Goal: Communication & Community: Answer question/provide support

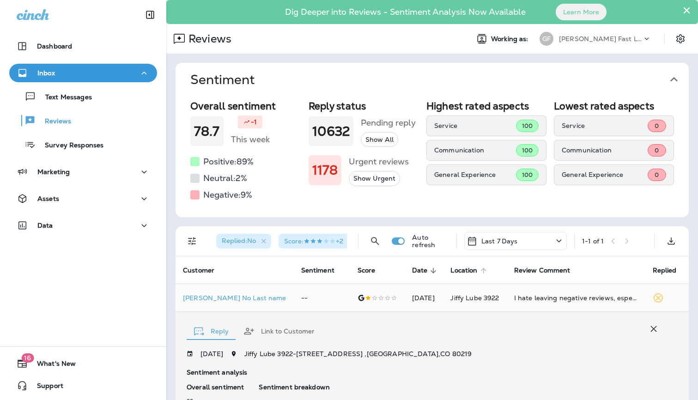
scroll to position [181, 0]
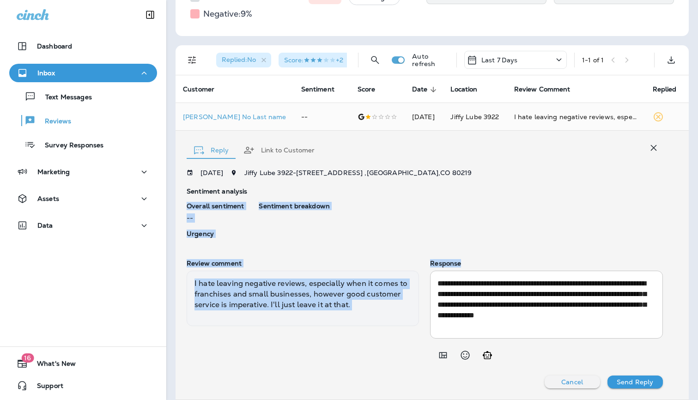
drag, startPoint x: 469, startPoint y: 331, endPoint x: 367, endPoint y: 188, distance: 175.8
click at [367, 188] on div "**********" at bounding box center [425, 278] width 476 height 219
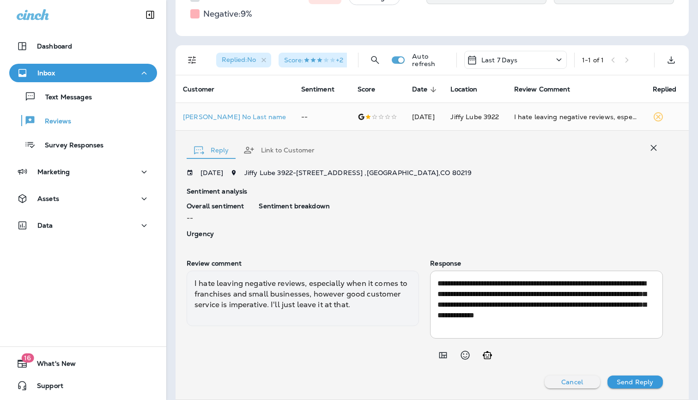
click at [486, 273] on div "**********" at bounding box center [546, 305] width 232 height 68
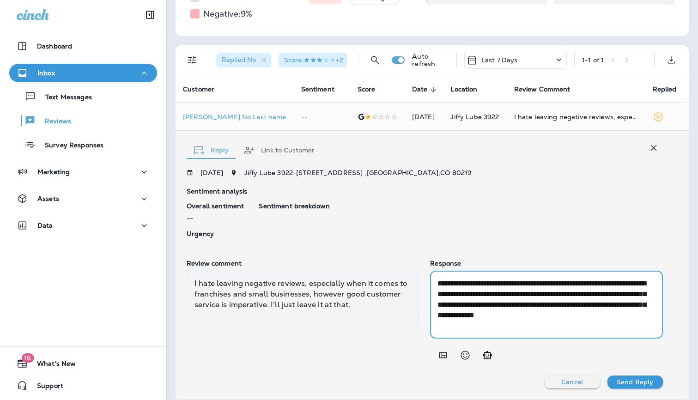
drag, startPoint x: 482, startPoint y: 327, endPoint x: 372, endPoint y: 261, distance: 128.0
click at [372, 261] on div "**********" at bounding box center [425, 312] width 476 height 105
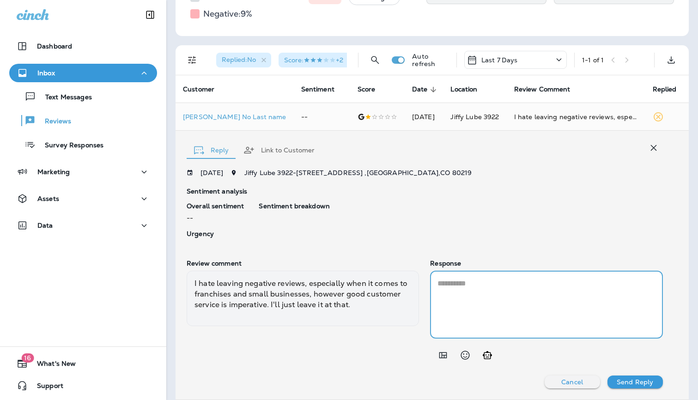
click at [438, 353] on icon "Add in a premade template" at bounding box center [443, 355] width 11 height 11
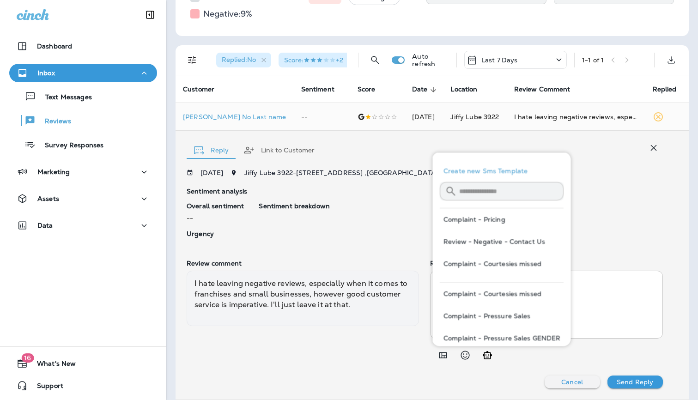
click at [514, 238] on button "Review - Negative - Contact Us" at bounding box center [502, 242] width 124 height 22
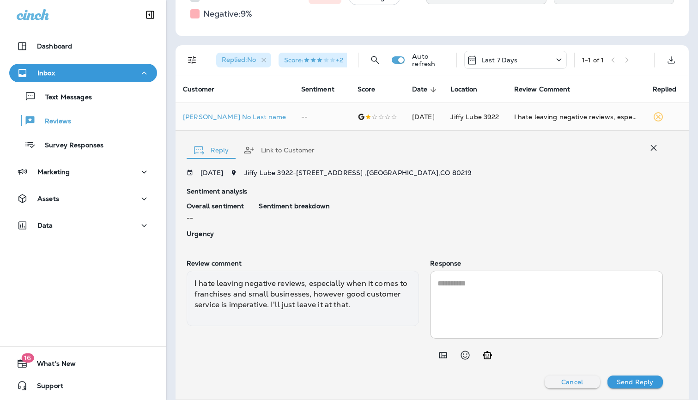
click at [634, 376] on button "Send Reply" at bounding box center [635, 382] width 55 height 13
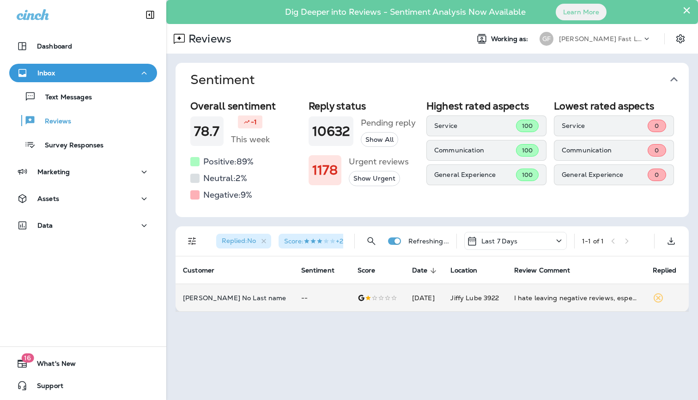
scroll to position [0, 0]
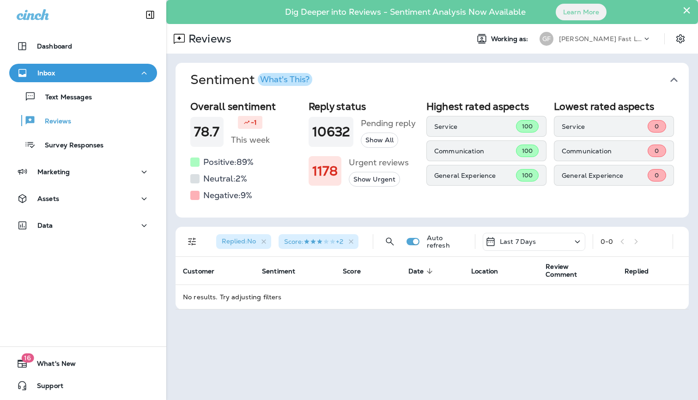
click at [586, 38] on p "[PERSON_NAME] Fast Lube dba [PERSON_NAME]" at bounding box center [600, 38] width 83 height 7
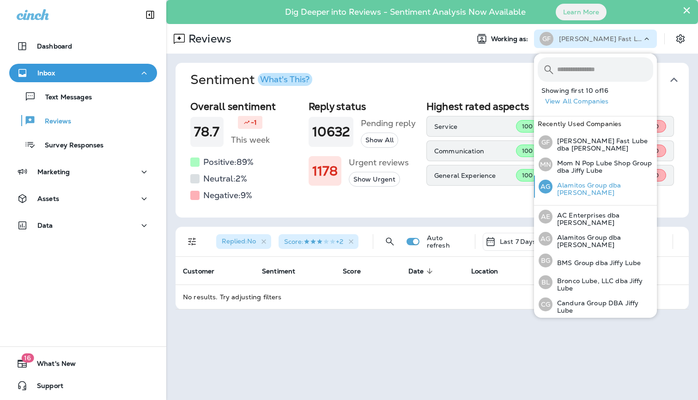
click at [558, 195] on div "AG Alamitos Group dba Jiffy Lube" at bounding box center [596, 187] width 122 height 22
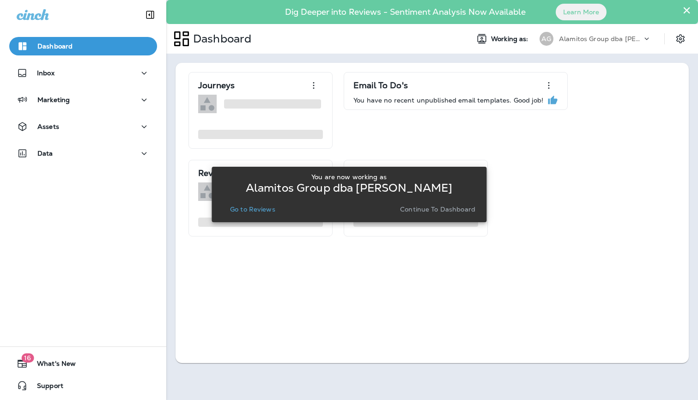
click at [265, 209] on p "Go to Reviews" at bounding box center [252, 209] width 45 height 7
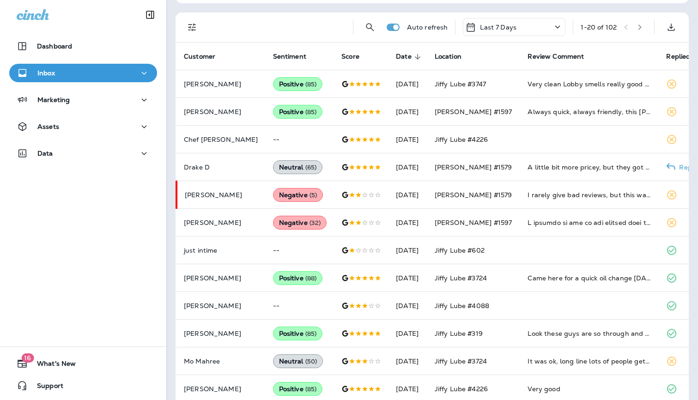
scroll to position [161, 0]
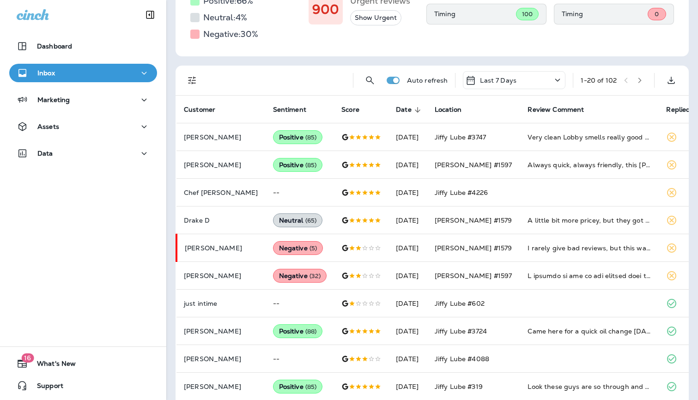
click at [189, 79] on icon "Filters" at bounding box center [192, 80] width 11 height 11
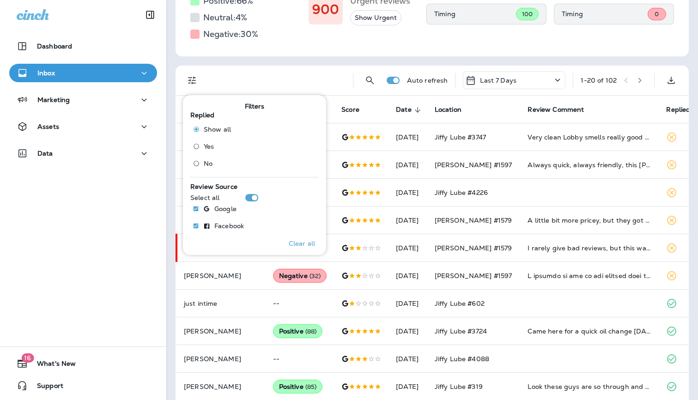
click at [375, 57] on div "Sentiment Overall sentiment 61.5 +6 This week Positive: 66 % Neutral: 4 % Negat…" at bounding box center [432, 290] width 532 height 794
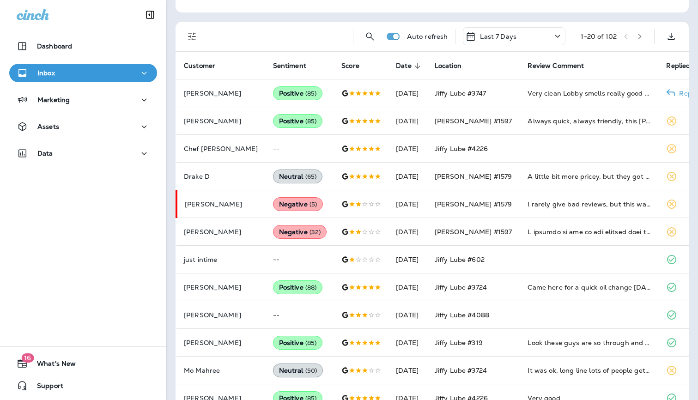
scroll to position [196, 0]
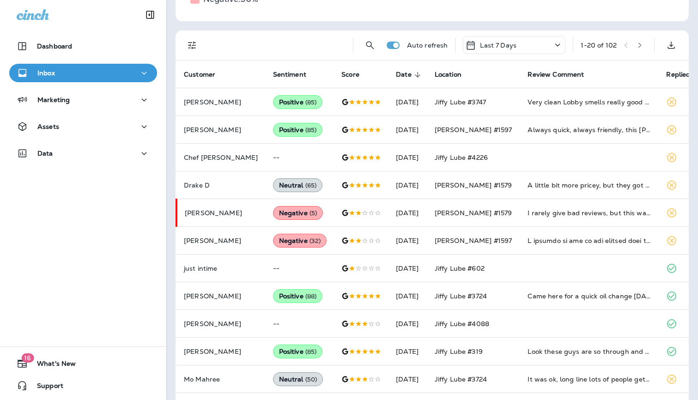
click at [540, 39] on div "Last 7 Days" at bounding box center [514, 45] width 103 height 18
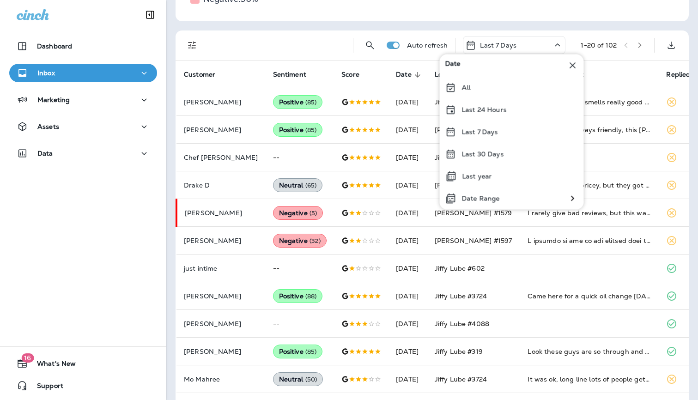
click at [332, 38] on div at bounding box center [277, 45] width 137 height 30
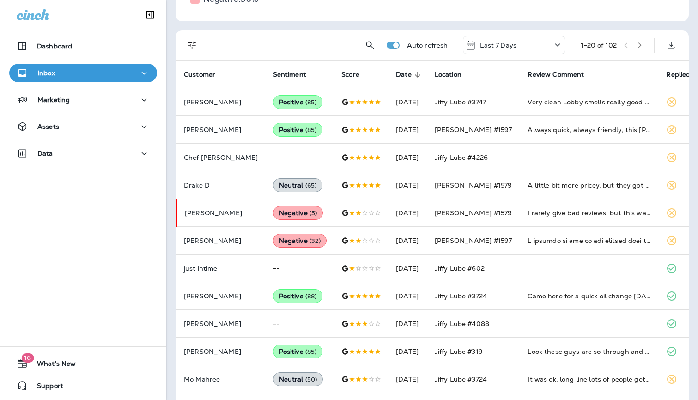
click at [202, 45] on div "Auto refresh Last 7 Days 1 - 20 of 102" at bounding box center [434, 45] width 502 height 30
click at [192, 45] on icon "Filters" at bounding box center [192, 45] width 11 height 11
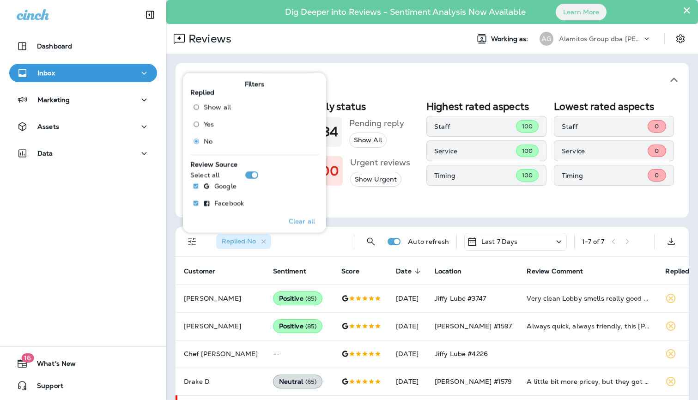
click at [397, 62] on div "Sentiment What's This? Overall sentiment 61.5 +6 This week Positive: 66 % Neutr…" at bounding box center [432, 271] width 532 height 435
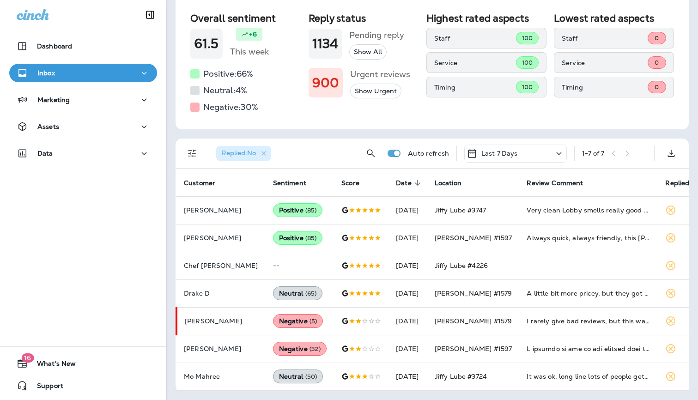
scroll to position [87, 0]
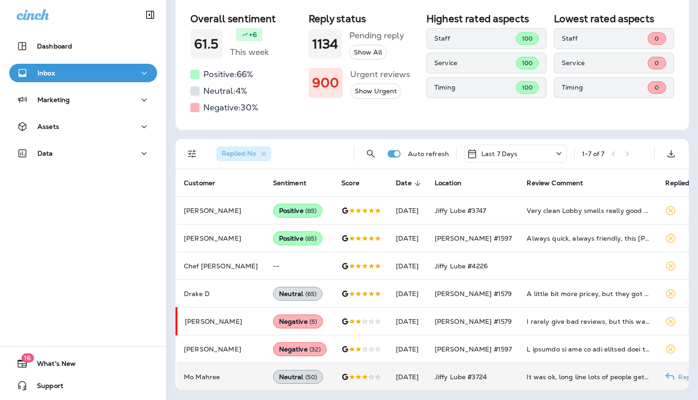
click at [528, 378] on div "It was ok, long line lots of people getting service but overall it was ok Do a …" at bounding box center [589, 376] width 124 height 9
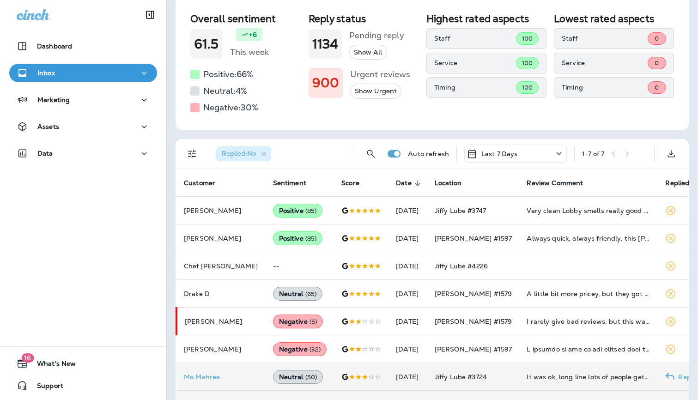
scroll to position [359, 0]
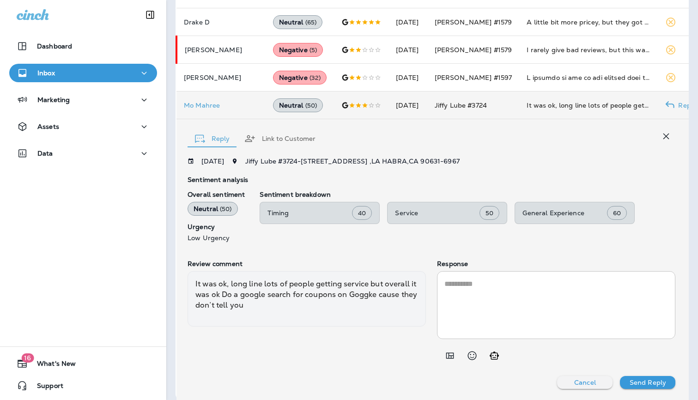
click at [456, 301] on textarea at bounding box center [556, 305] width 224 height 53
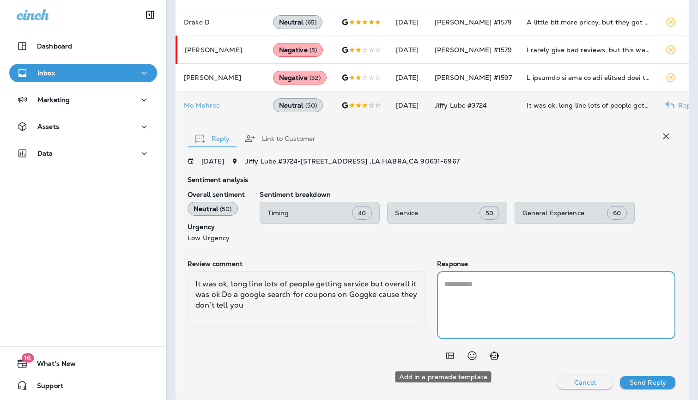
click at [441, 353] on button "Add in a premade template" at bounding box center [450, 356] width 18 height 18
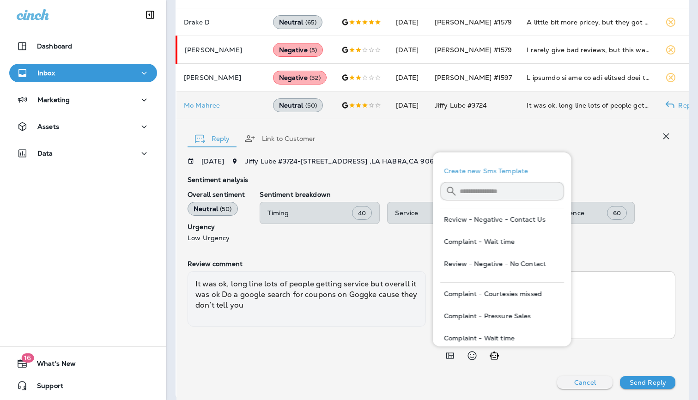
click at [381, 280] on div "It was ok, long line lots of people getting service but overall it was ok Do a …" at bounding box center [307, 298] width 238 height 55
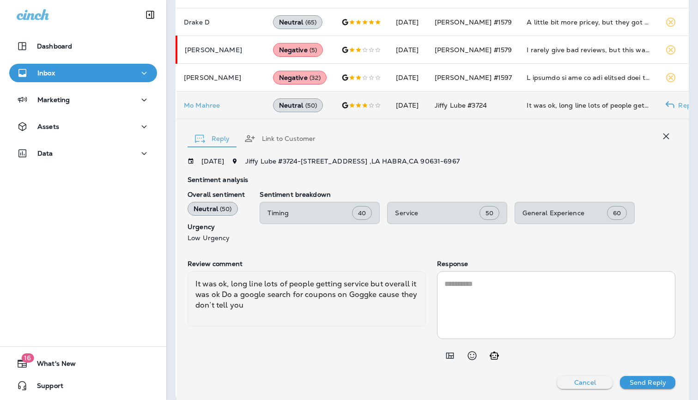
click at [546, 284] on textarea at bounding box center [556, 305] width 224 height 53
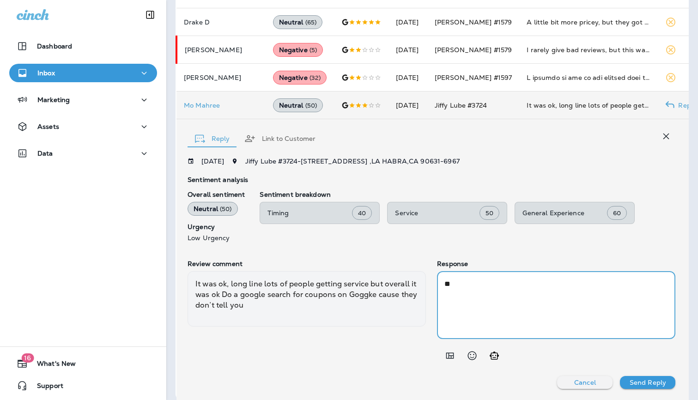
type textarea "*"
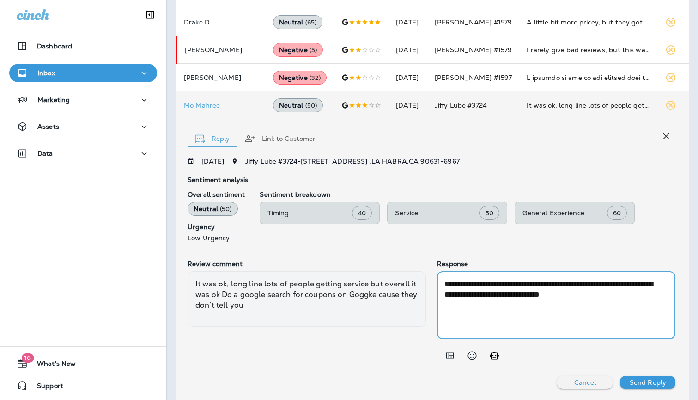
click at [621, 297] on textarea "**********" at bounding box center [552, 305] width 216 height 53
type textarea "**********"
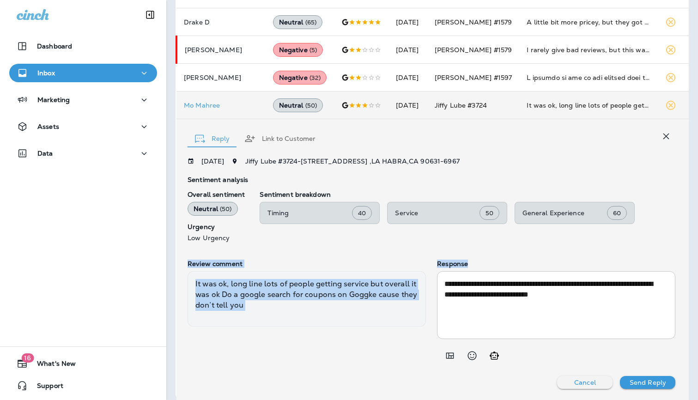
drag, startPoint x: 652, startPoint y: 306, endPoint x: 247, endPoint y: 256, distance: 407.8
click at [247, 256] on div "**********" at bounding box center [432, 273] width 488 height 231
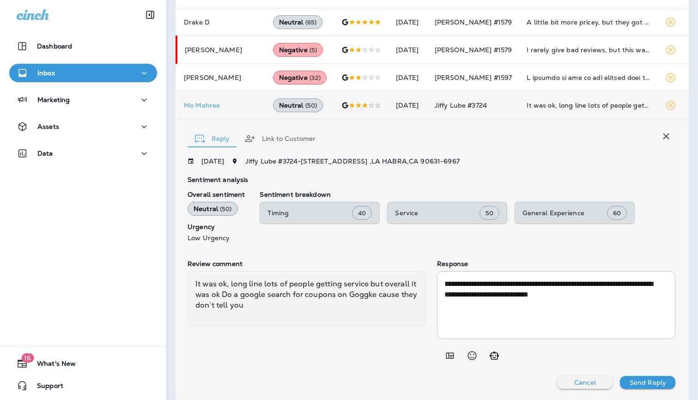
click at [447, 300] on textarea "**********" at bounding box center [552, 305] width 216 height 53
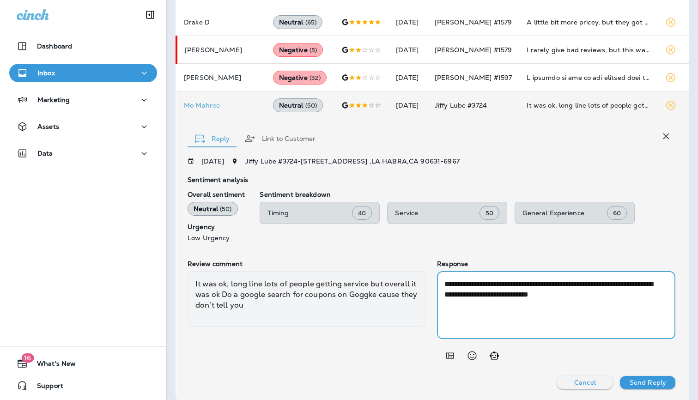
drag, startPoint x: 436, startPoint y: 281, endPoint x: 544, endPoint y: 324, distance: 116.5
click at [544, 324] on textarea "**********" at bounding box center [552, 305] width 216 height 53
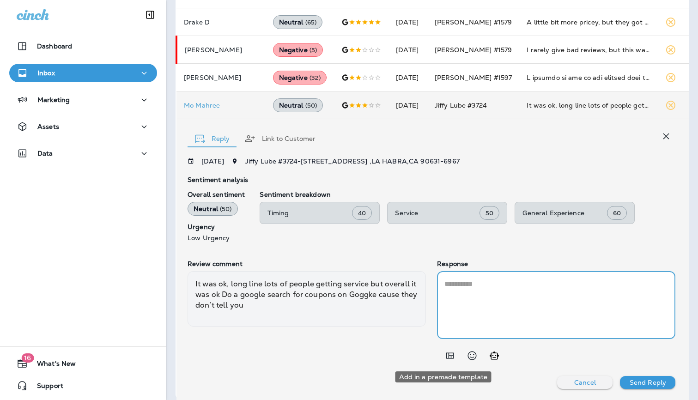
click at [446, 354] on icon "Add in a premade template" at bounding box center [450, 356] width 8 height 6
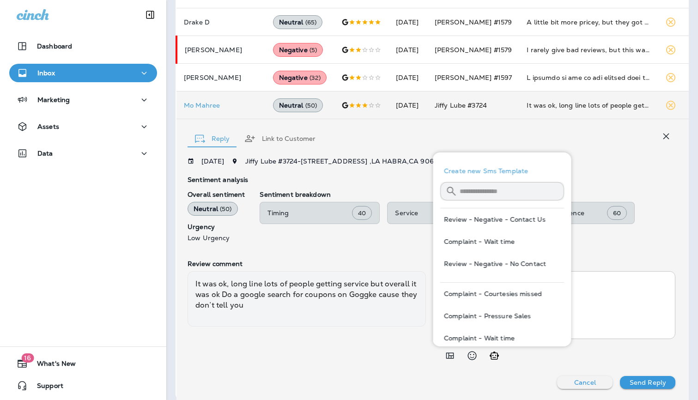
click at [531, 215] on button "Review - Negative - Contact Us" at bounding box center [502, 219] width 124 height 22
type textarea "**********"
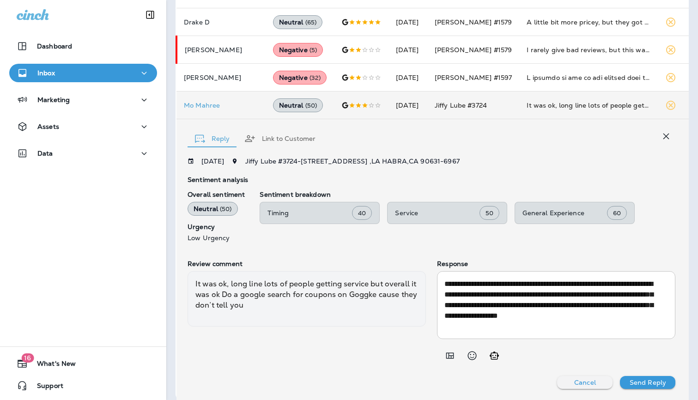
scroll to position [369, 0]
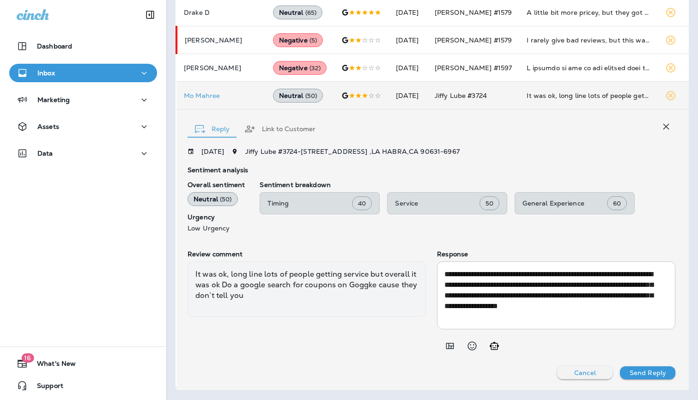
click at [636, 375] on p "Send Reply" at bounding box center [648, 372] width 36 height 7
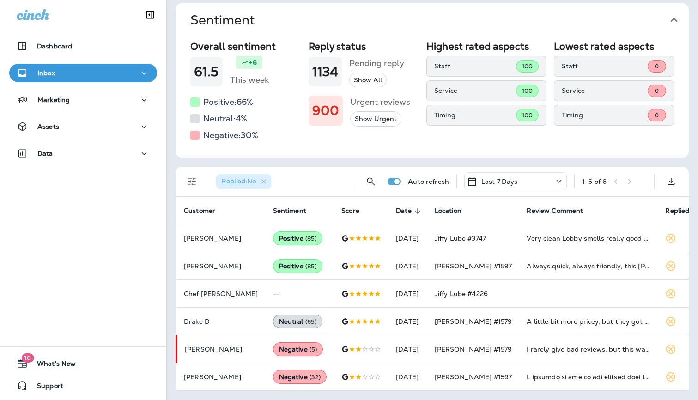
scroll to position [61, 0]
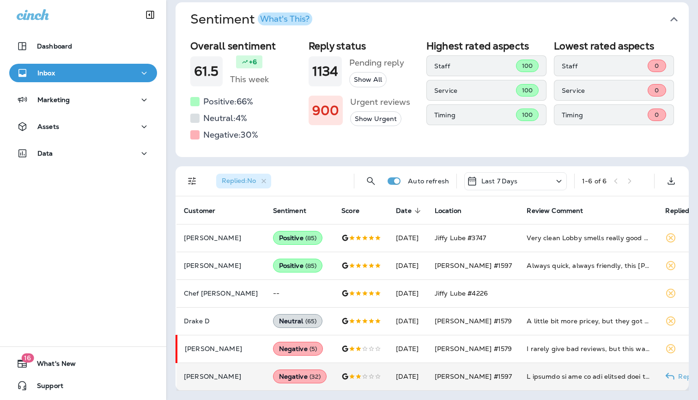
click at [464, 377] on span "[PERSON_NAME] #1597" at bounding box center [474, 376] width 78 height 8
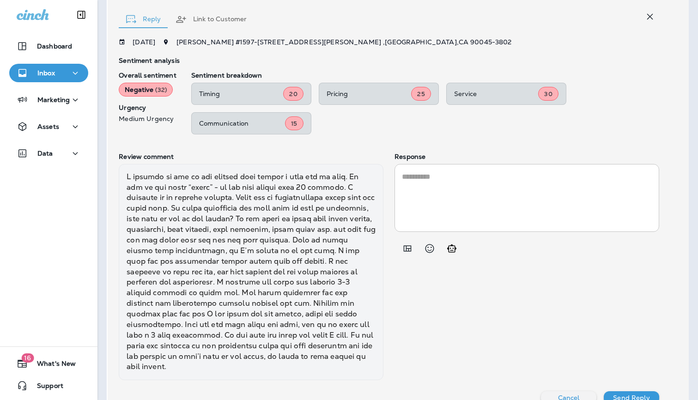
scroll to position [450, 0]
click at [411, 247] on icon "Add in a premade template" at bounding box center [408, 249] width 8 height 6
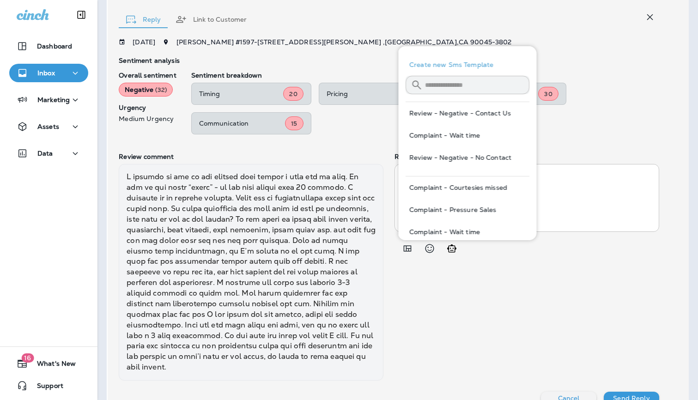
click at [464, 118] on button "Review - Negative - Contact Us" at bounding box center [468, 113] width 124 height 22
type textarea "**********"
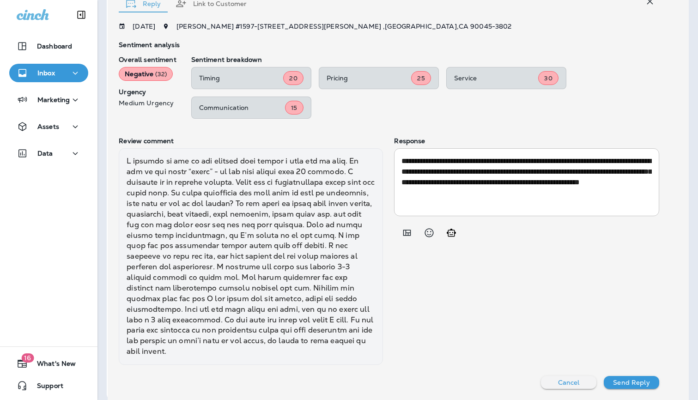
scroll to position [467, 0]
click at [643, 378] on p "Send Reply" at bounding box center [631, 381] width 36 height 7
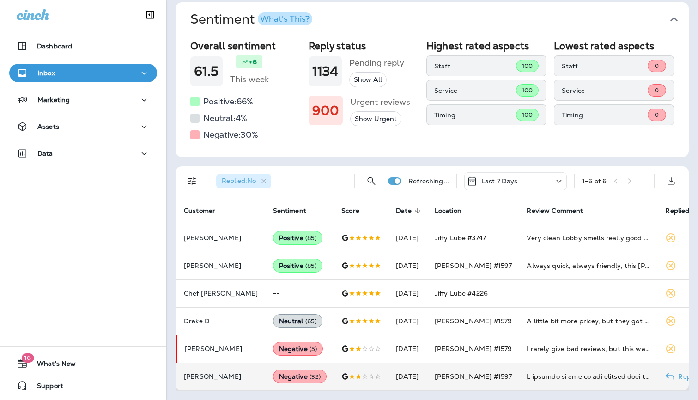
scroll to position [33, 0]
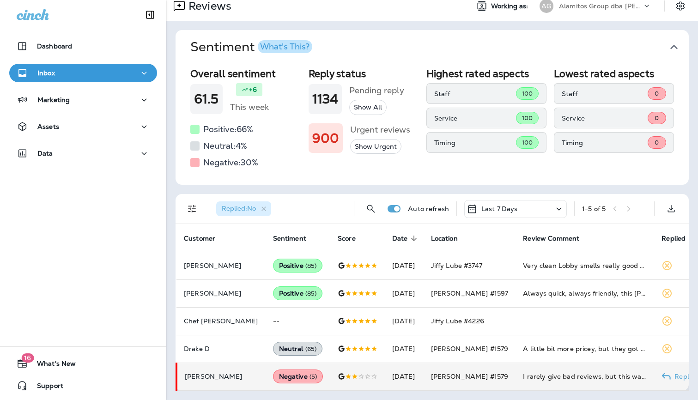
click at [406, 377] on td "[DATE]" at bounding box center [404, 377] width 39 height 28
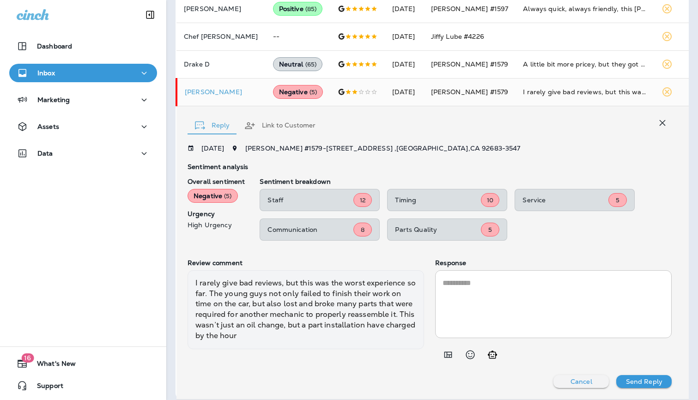
scroll to position [316, 0]
click at [451, 358] on div at bounding box center [553, 355] width 237 height 18
click at [444, 353] on icon "Add in a premade template" at bounding box center [448, 355] width 8 height 6
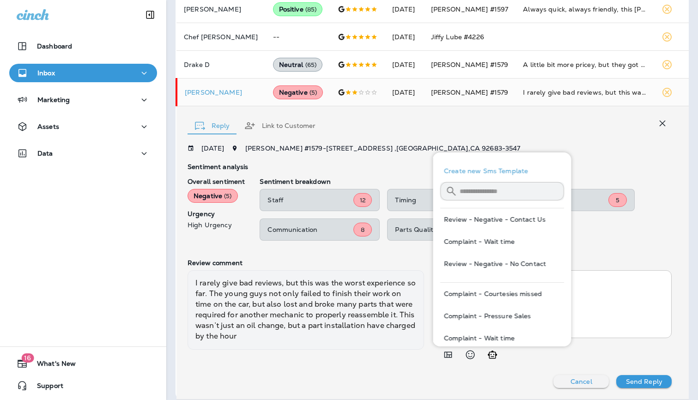
click at [528, 217] on button "Review - Negative - Contact Us" at bounding box center [502, 219] width 124 height 22
type textarea "**********"
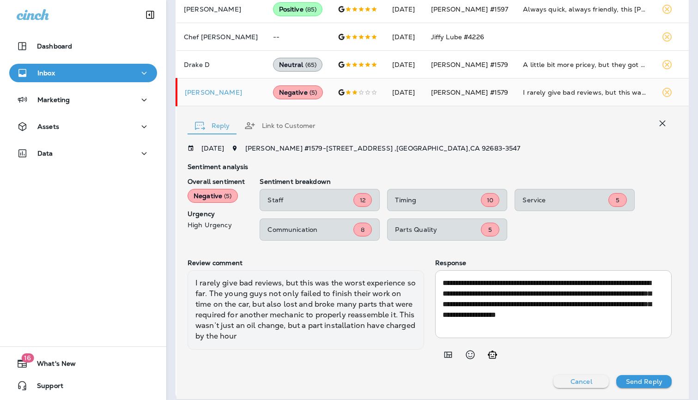
click at [638, 382] on p "Send Reply" at bounding box center [644, 381] width 36 height 7
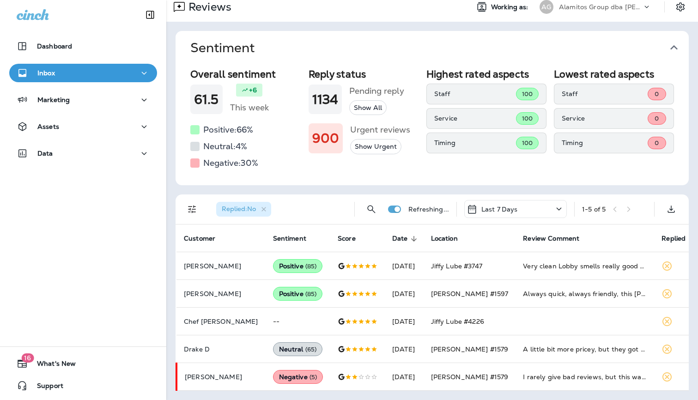
scroll to position [5, 0]
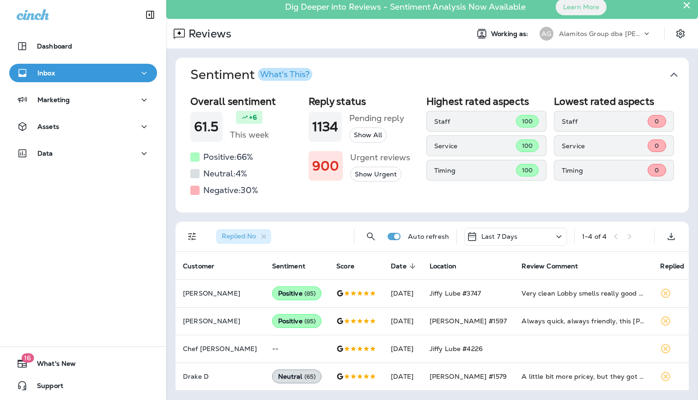
click at [615, 201] on div "Overall sentiment 61.5 +6 This week Positive: 66 % Neutral: 4 % Negative: 30 % …" at bounding box center [432, 152] width 513 height 121
click at [602, 30] on p "Alamitos Group dba [PERSON_NAME]" at bounding box center [600, 33] width 83 height 7
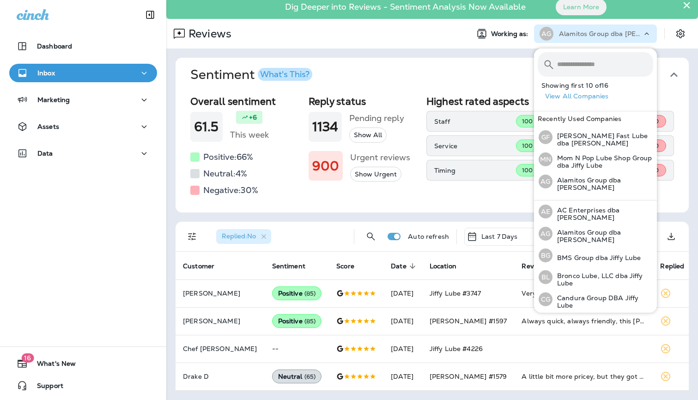
click at [344, 57] on div "Sentiment What's This? Overall sentiment 61.5 +6 This week Positive: 66 % Neutr…" at bounding box center [432, 225] width 532 height 352
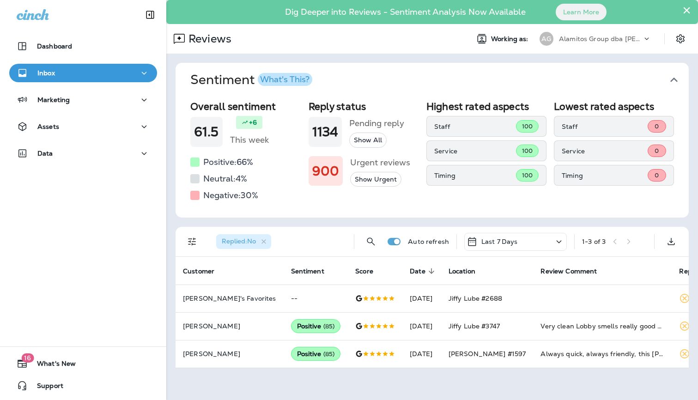
scroll to position [0, 0]
click at [592, 44] on div "Alamitos Group dba [PERSON_NAME]" at bounding box center [600, 39] width 83 height 14
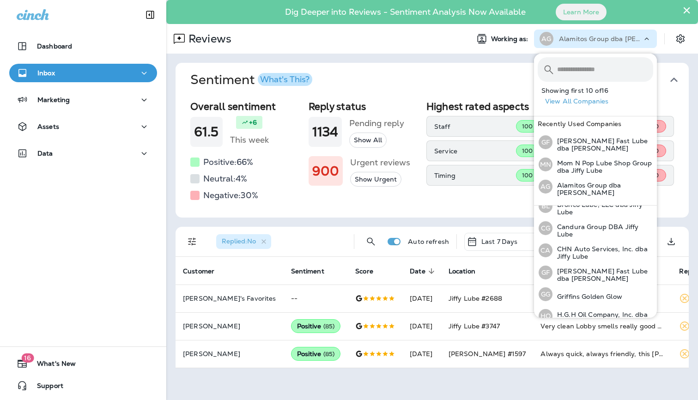
scroll to position [77, 0]
click at [590, 267] on p "[PERSON_NAME] Fast Lube dba [PERSON_NAME]" at bounding box center [603, 274] width 101 height 15
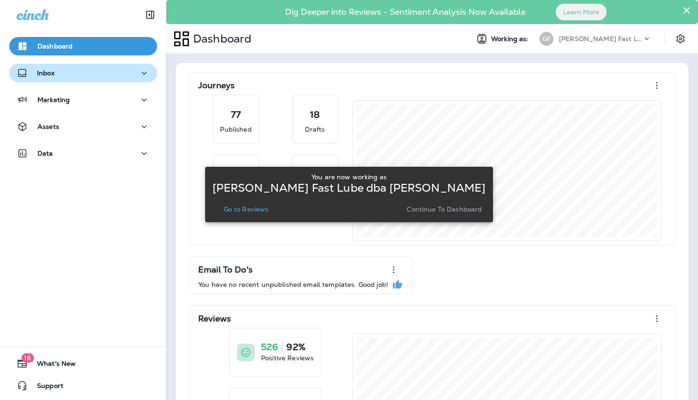
click at [66, 76] on div "Inbox" at bounding box center [83, 73] width 133 height 12
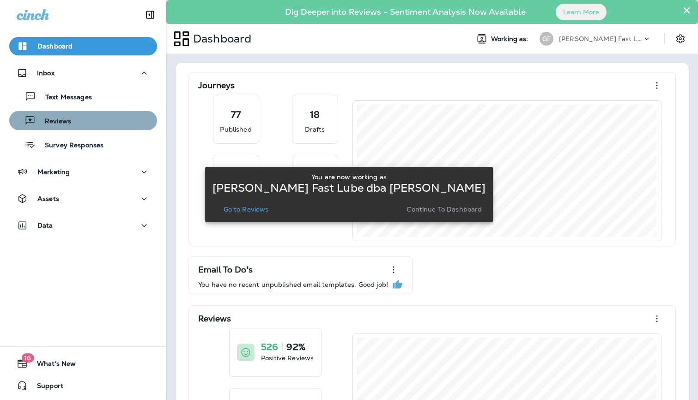
click at [62, 113] on button "Reviews" at bounding box center [83, 120] width 148 height 19
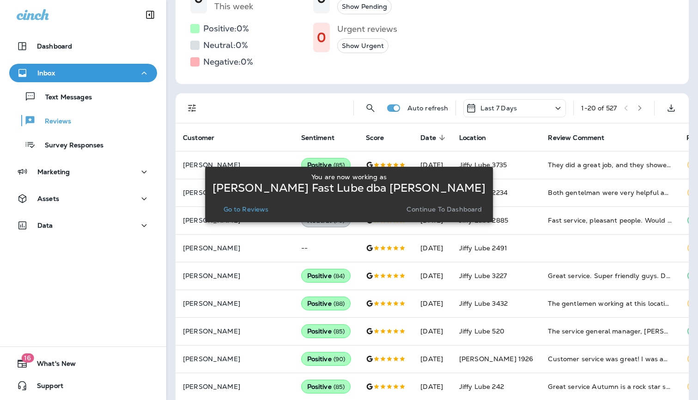
scroll to position [153, 0]
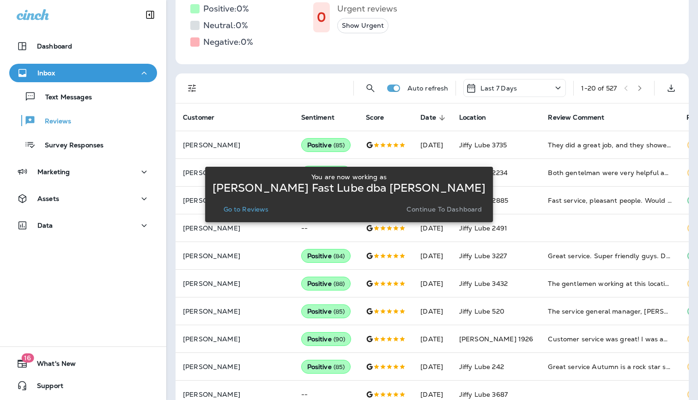
click at [193, 88] on icon "Filters" at bounding box center [192, 89] width 8 height 8
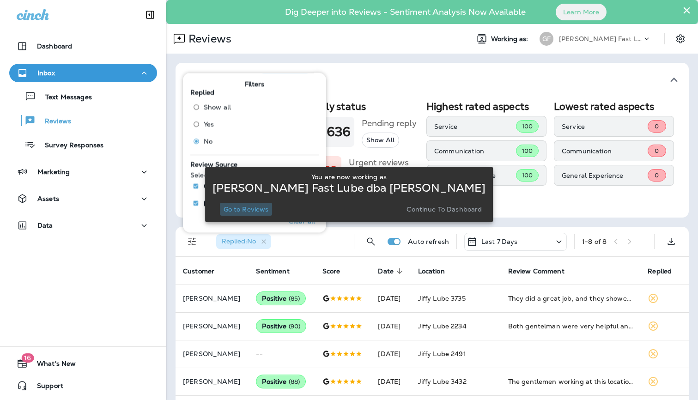
click at [263, 207] on p "Go to Reviews" at bounding box center [246, 209] width 45 height 7
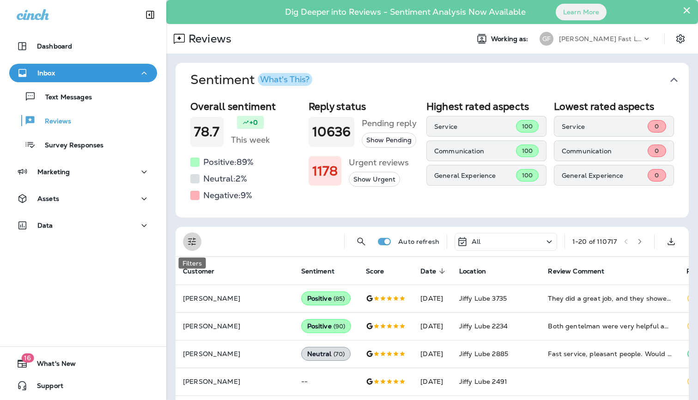
click at [192, 246] on icon "Filters" at bounding box center [192, 241] width 11 height 11
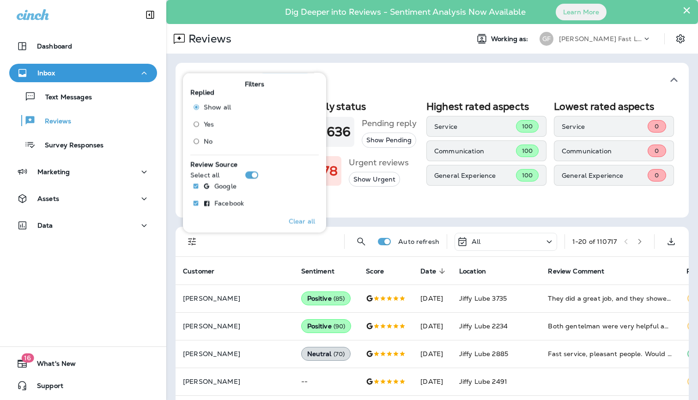
click at [205, 142] on span "No" at bounding box center [208, 140] width 9 height 7
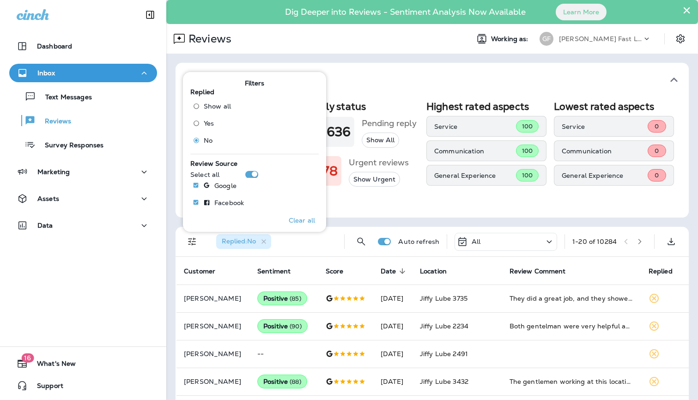
click at [525, 213] on div "Overall sentiment 78.7 +0 This week Positive: 89 % Neutral: 2 % Negative: 9 % R…" at bounding box center [432, 157] width 513 height 121
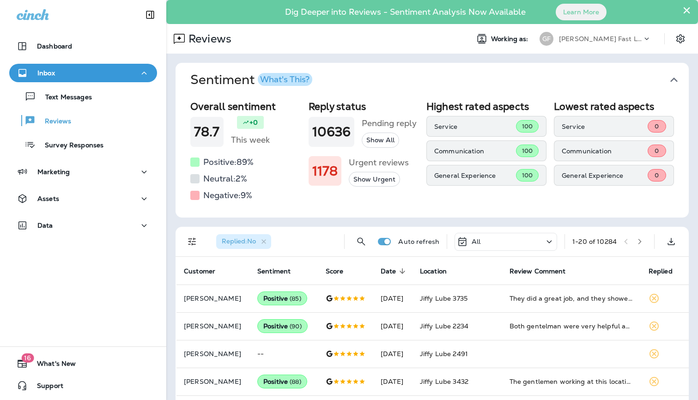
click at [482, 247] on div "All" at bounding box center [506, 242] width 103 height 18
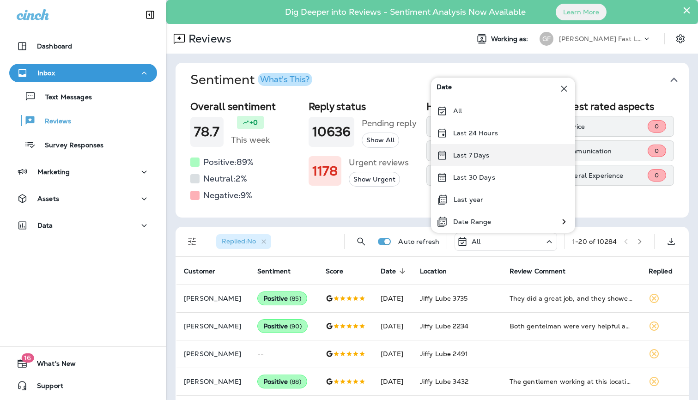
click at [488, 160] on div "Last 7 Days" at bounding box center [503, 155] width 144 height 22
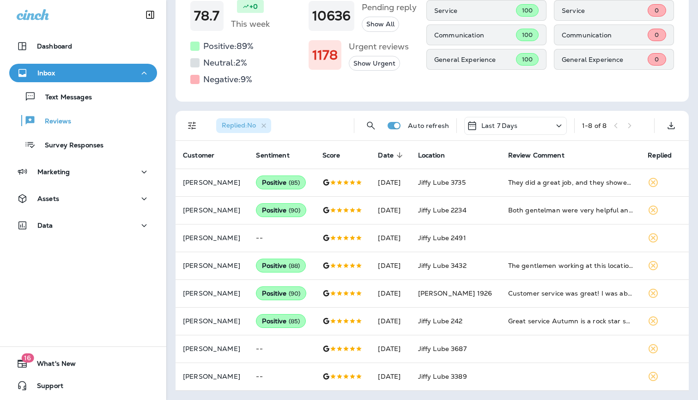
scroll to position [115, 0]
click at [503, 129] on p "Last 7 Days" at bounding box center [499, 125] width 36 height 7
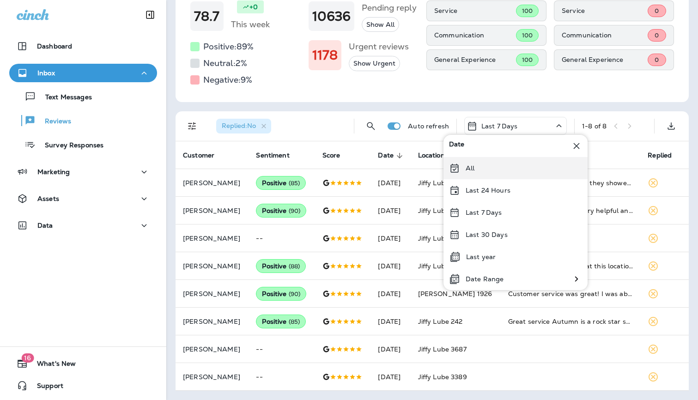
click at [498, 175] on div "All" at bounding box center [516, 168] width 144 height 22
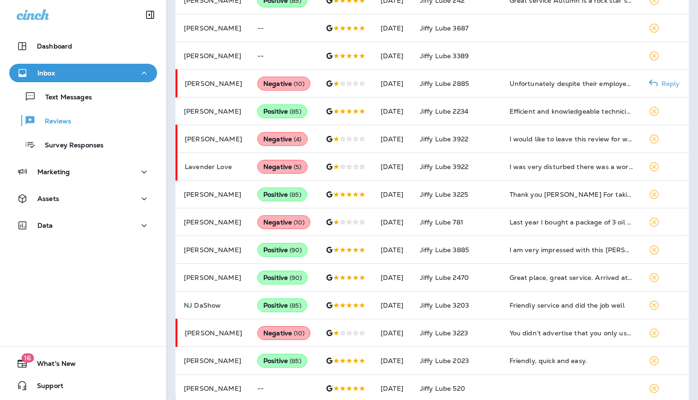
scroll to position [448, 0]
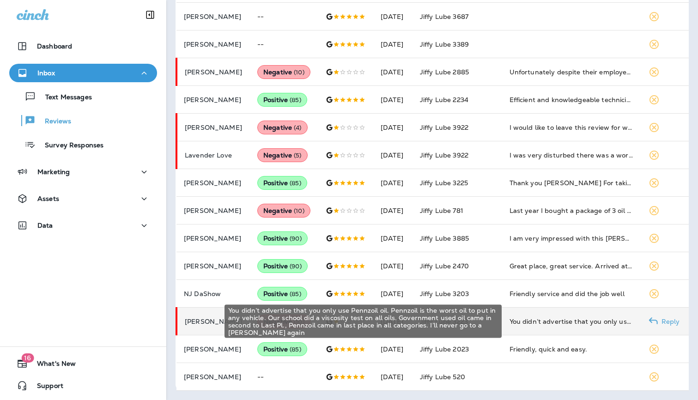
click at [559, 319] on div "You didn’t advertise that you only use Pennzoil oil. Pennzoil is the worst oil …" at bounding box center [572, 321] width 124 height 9
